Goal: Transaction & Acquisition: Book appointment/travel/reservation

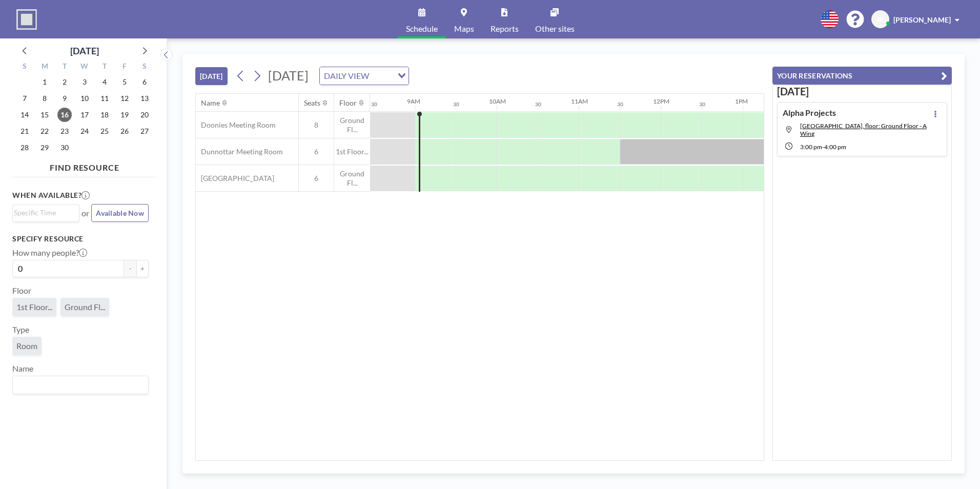
scroll to position [0, 697]
click at [255, 75] on icon at bounding box center [257, 75] width 10 height 15
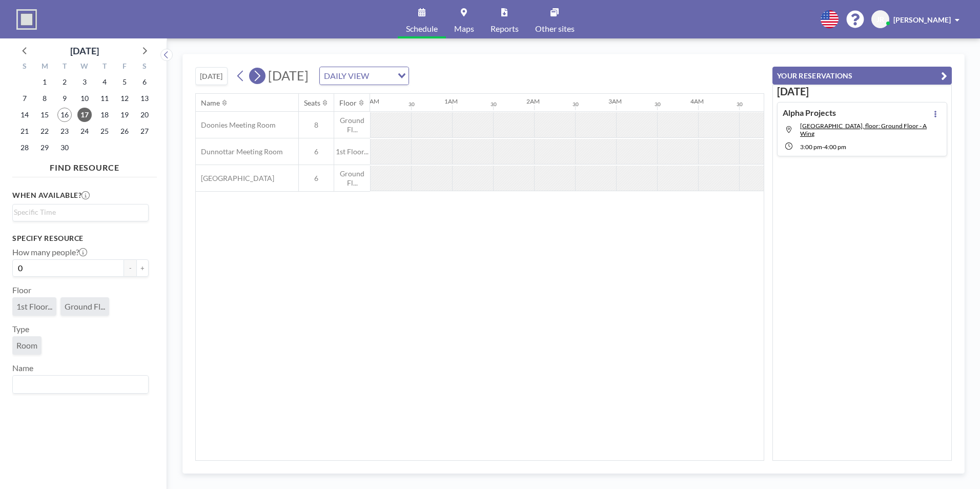
click at [255, 75] on icon at bounding box center [257, 75] width 10 height 15
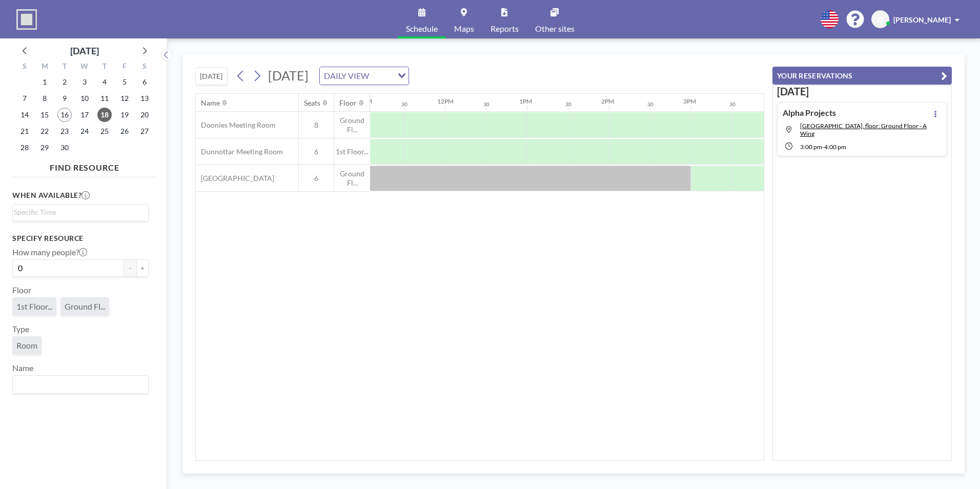
scroll to position [0, 927]
click at [526, 152] on div at bounding box center [529, 152] width 41 height 26
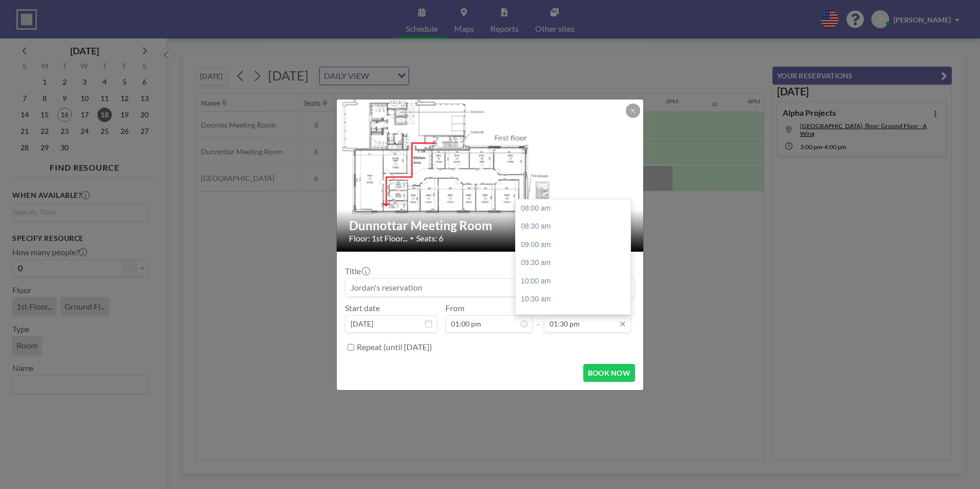
scroll to position [201, 0]
click at [545, 246] on div "02:30 pm" at bounding box center [576, 244] width 120 height 18
type input "02:30 pm"
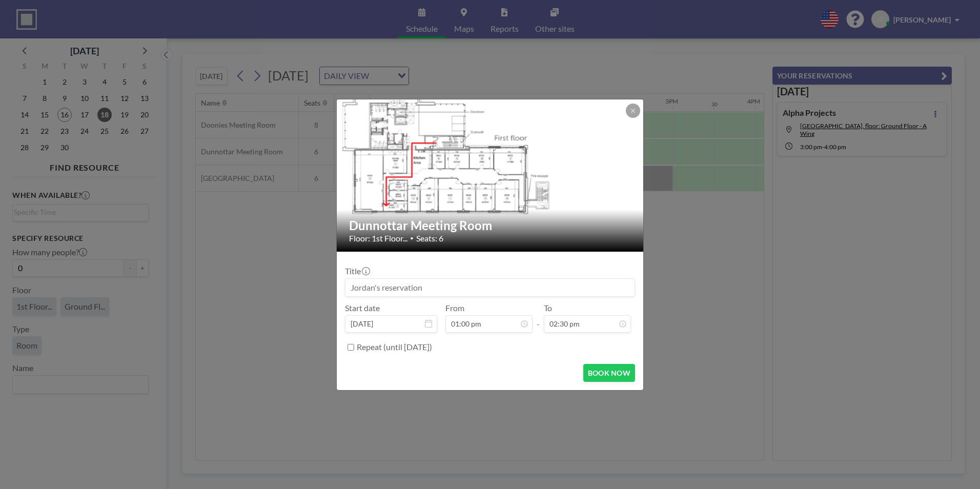
click at [365, 291] on input at bounding box center [489, 287] width 289 height 17
type input "Alpha Projects"
click at [597, 376] on button "BOOK NOW" at bounding box center [609, 373] width 52 height 18
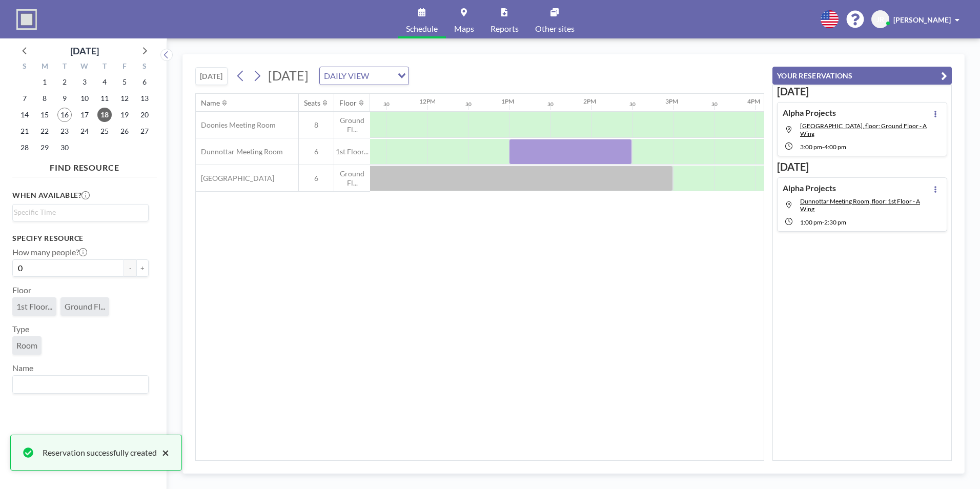
click at [167, 452] on button "×" at bounding box center [163, 452] width 12 height 12
